Goal: Navigation & Orientation: Find specific page/section

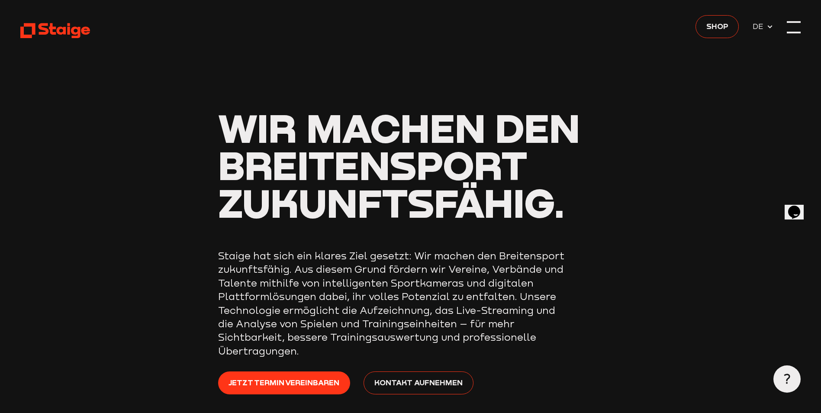
click at [794, 26] on div at bounding box center [793, 26] width 13 height 13
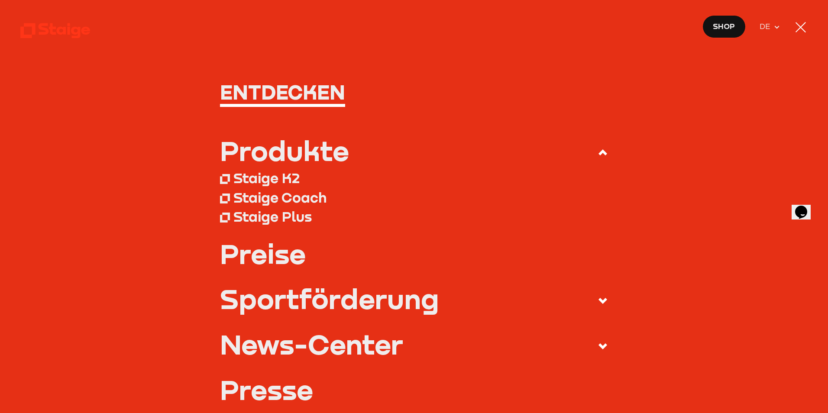
click at [42, 29] on use at bounding box center [55, 30] width 70 height 15
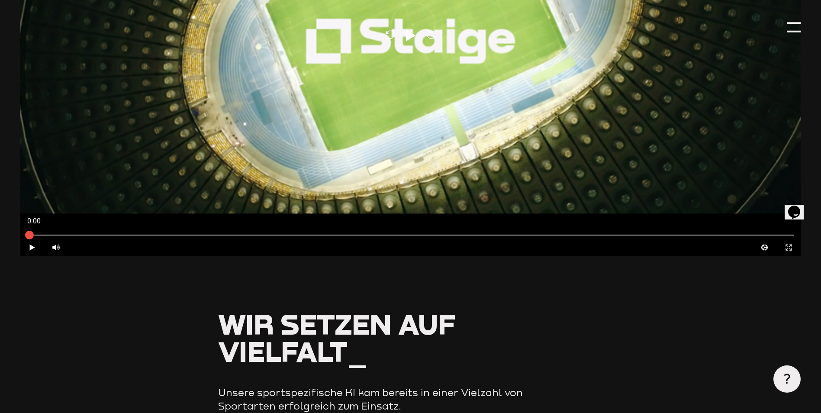
scroll to position [779, 0]
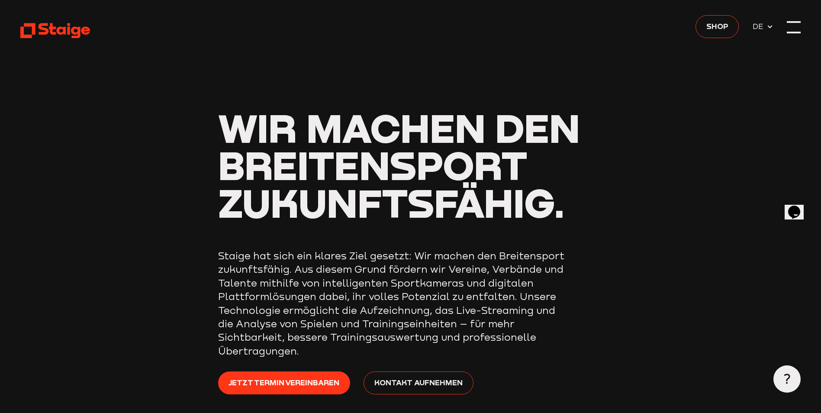
click at [787, 30] on div at bounding box center [793, 26] width 13 height 13
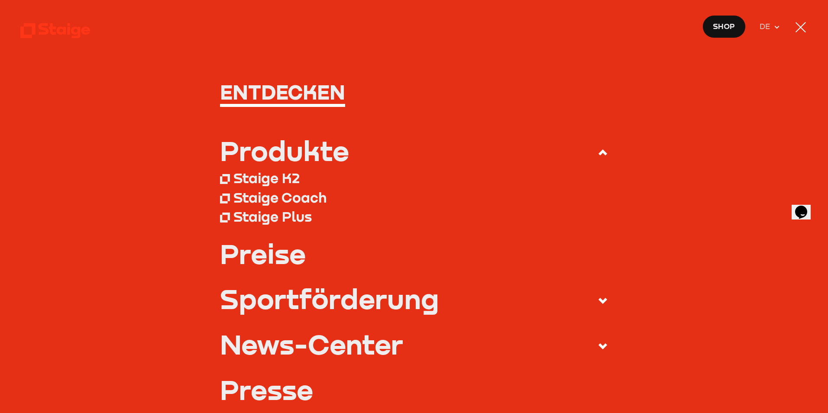
click at [719, 29] on span "Shop" at bounding box center [723, 26] width 22 height 12
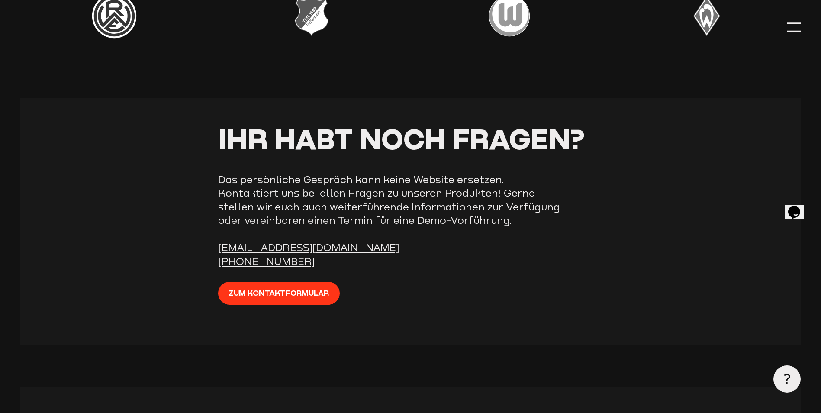
scroll to position [3073, 0]
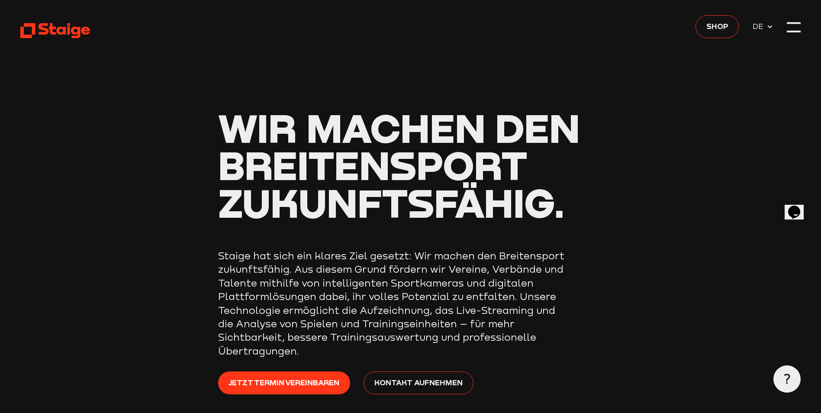
click at [772, 28] on icon at bounding box center [770, 26] width 7 height 7
click at [798, 24] on div at bounding box center [793, 26] width 13 height 13
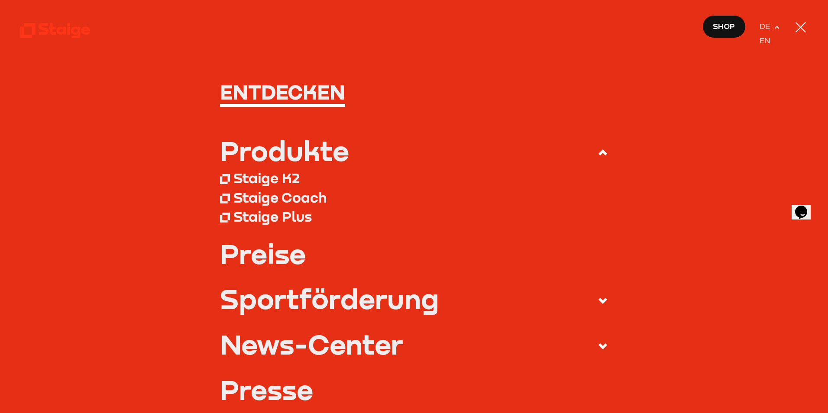
click at [798, 24] on div at bounding box center [800, 27] width 10 height 10
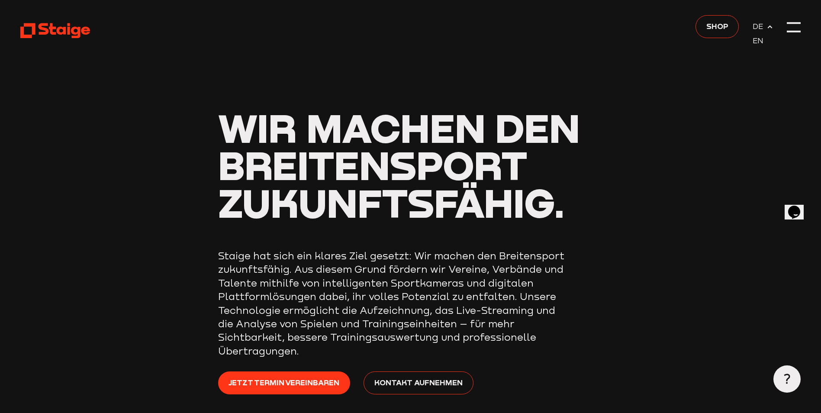
click at [69, 29] on use at bounding box center [55, 30] width 70 height 15
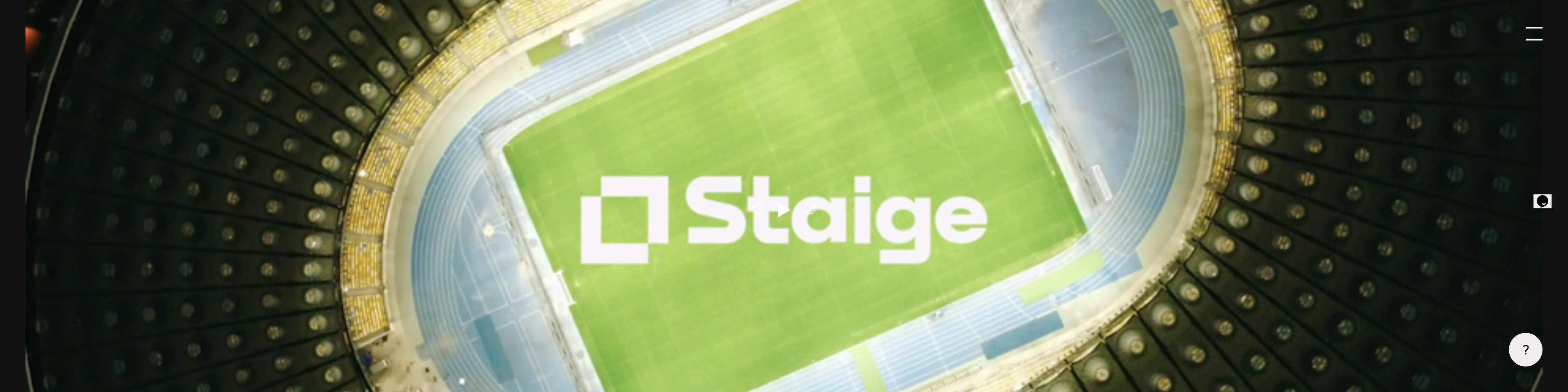
scroll to position [791, 0]
